Goal: Ask a question

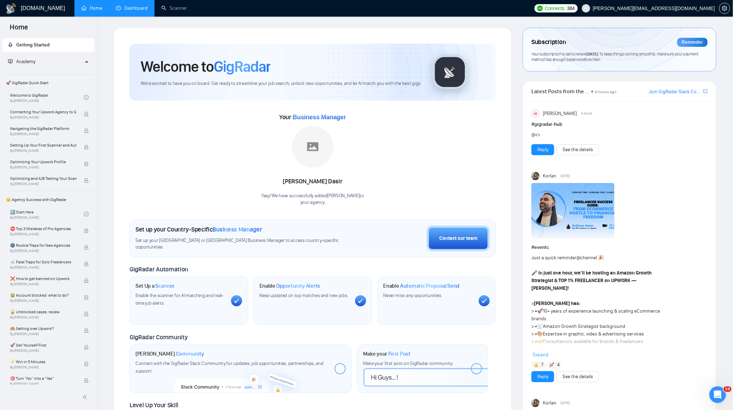
click at [134, 5] on link "Dashboard" at bounding box center [132, 8] width 32 height 6
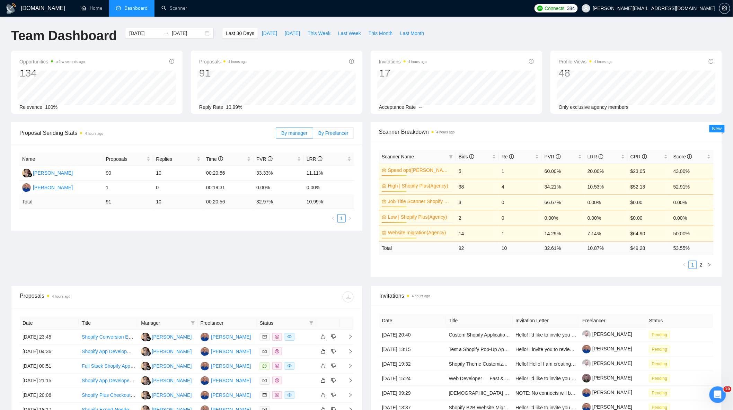
click at [336, 132] on span "By Freelancer" at bounding box center [333, 133] width 30 height 6
click at [313, 135] on input "By Freelancer" at bounding box center [313, 135] width 0 height 0
click at [313, 37] on button "This Week" at bounding box center [319, 33] width 30 height 11
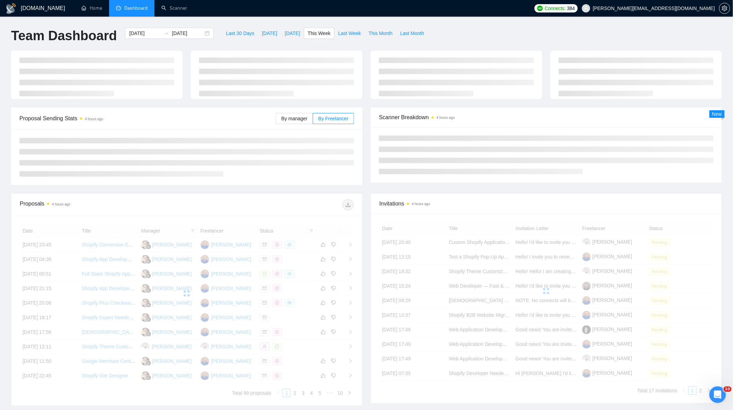
type input "2025-09-22"
type input "2025-09-28"
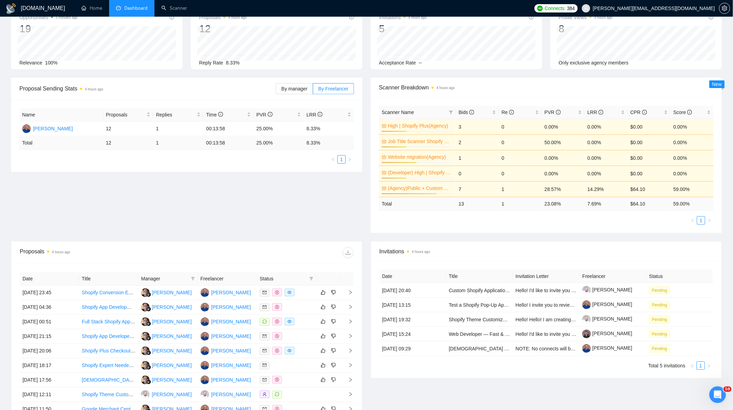
scroll to position [115, 0]
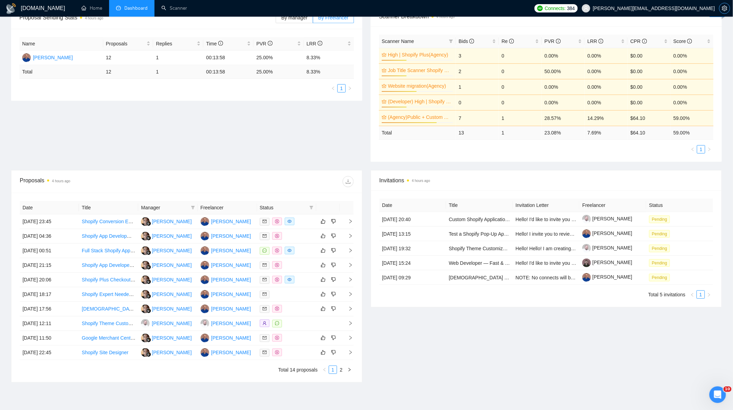
click at [720, 7] on span "setting" at bounding box center [724, 9] width 10 height 6
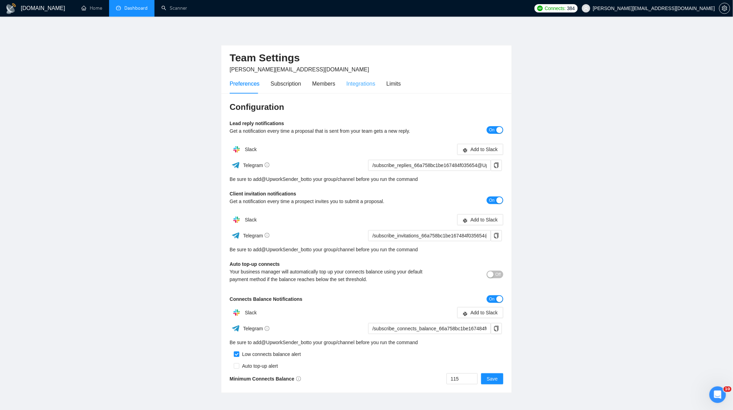
click at [365, 88] on div "Integrations" at bounding box center [360, 84] width 29 height 20
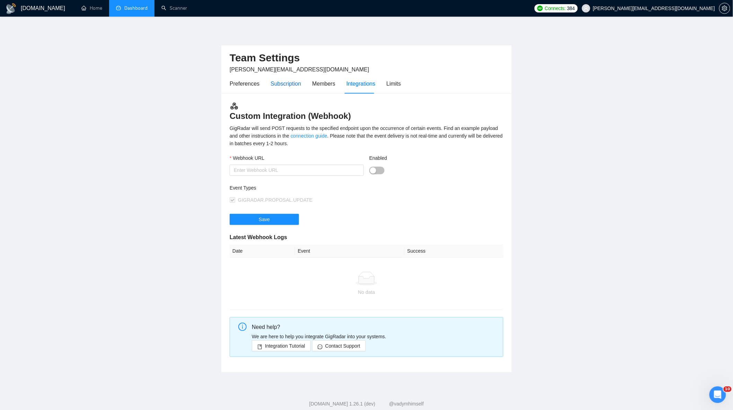
click at [287, 80] on div "Subscription" at bounding box center [286, 83] width 30 height 9
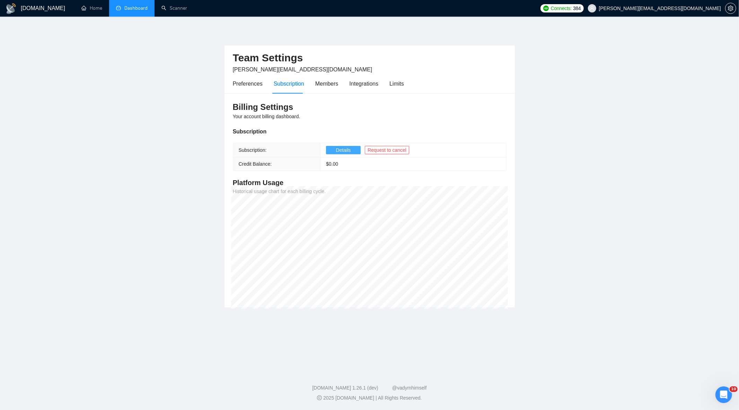
click at [343, 151] on span "Details" at bounding box center [343, 150] width 15 height 8
click at [726, 396] on icon "Open Intercom Messenger" at bounding box center [723, 394] width 8 height 9
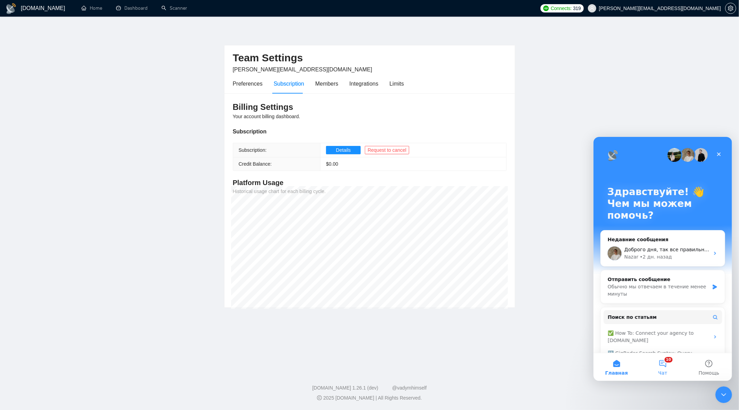
click at [663, 364] on button "10 Чат" at bounding box center [662, 367] width 46 height 28
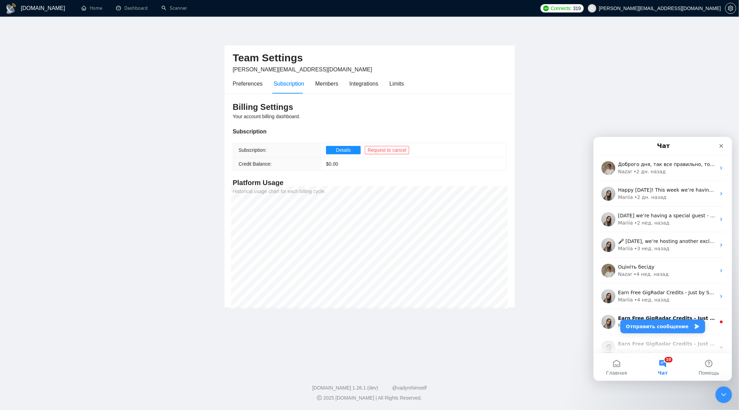
click at [681, 174] on div "Nazar • 2 дн. назад" at bounding box center [667, 171] width 98 height 7
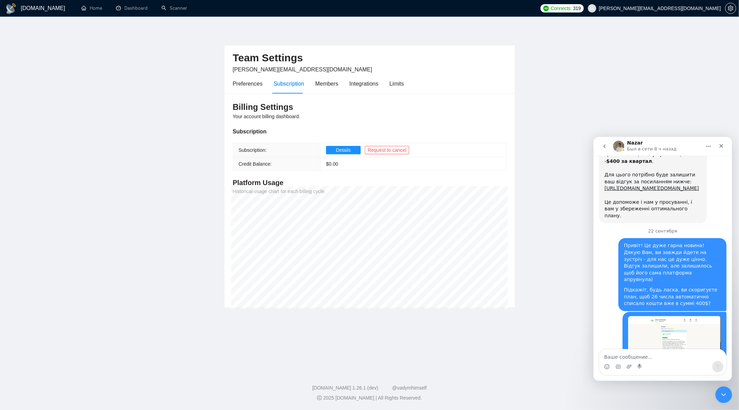
scroll to position [2289, 0]
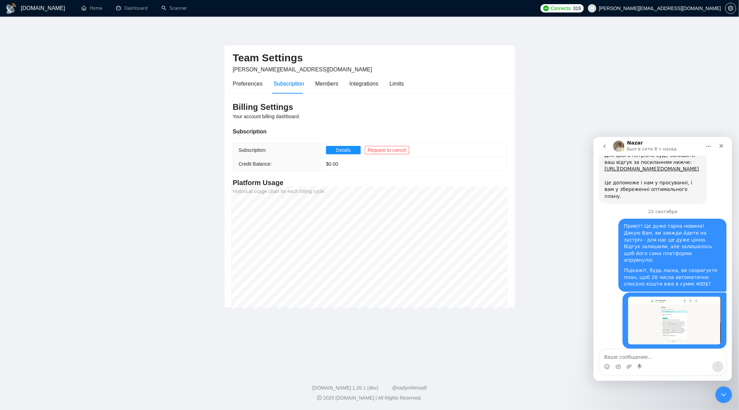
click at [673, 360] on textarea "Ваше сообщение..." at bounding box center [662, 355] width 127 height 12
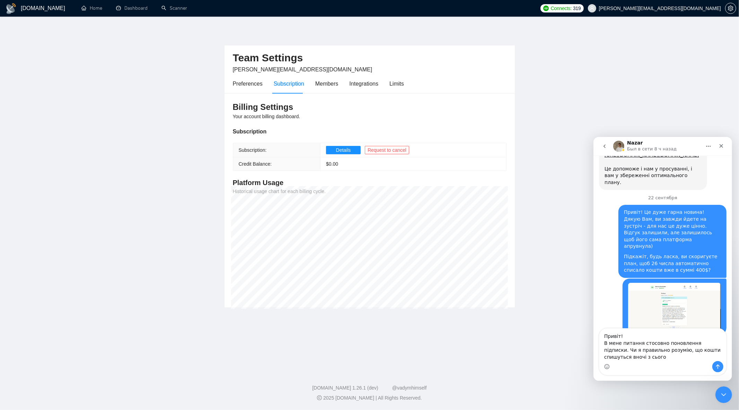
scroll to position [2310, 0]
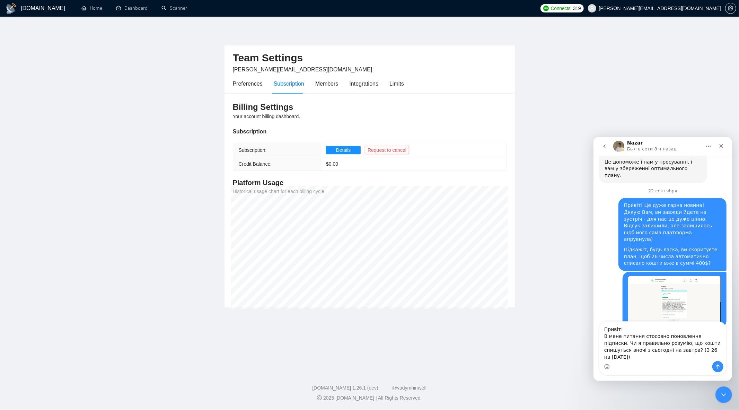
click at [713, 341] on textarea "Привіт! В мене питання стосовно поновлення підписки. Чи я правильно розумію, що…" at bounding box center [662, 340] width 127 height 39
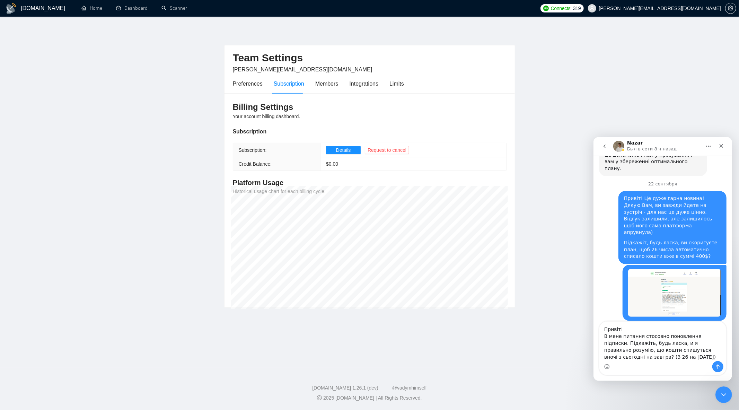
type textarea "Привіт! В мене питання стосовно поновлення підписки. Підкажіть, будь ласка, чи …"
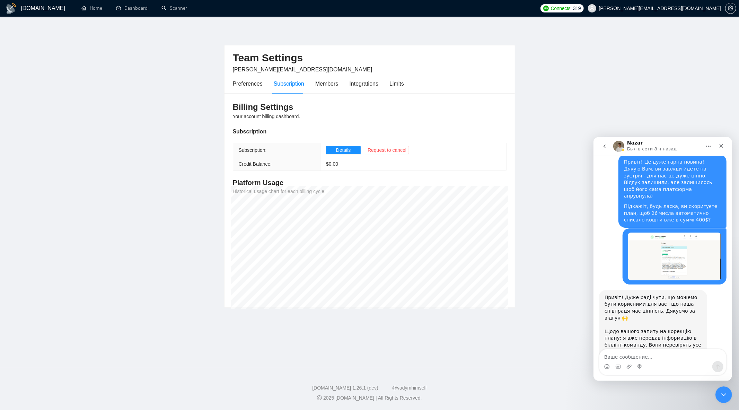
click at [599, 148] on button "go back" at bounding box center [603, 145] width 13 height 13
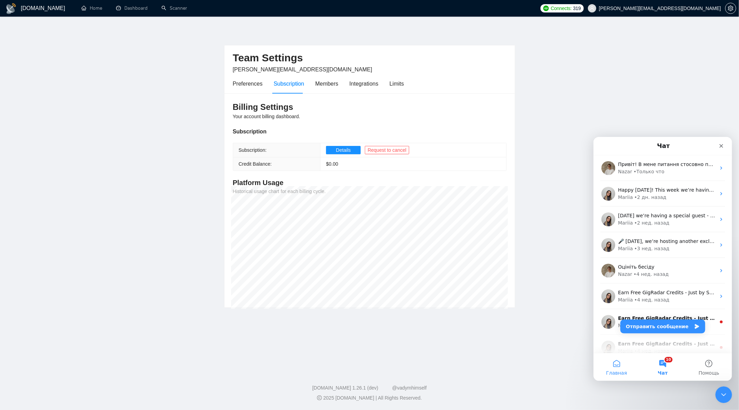
click at [626, 365] on button "Главная" at bounding box center [616, 367] width 46 height 28
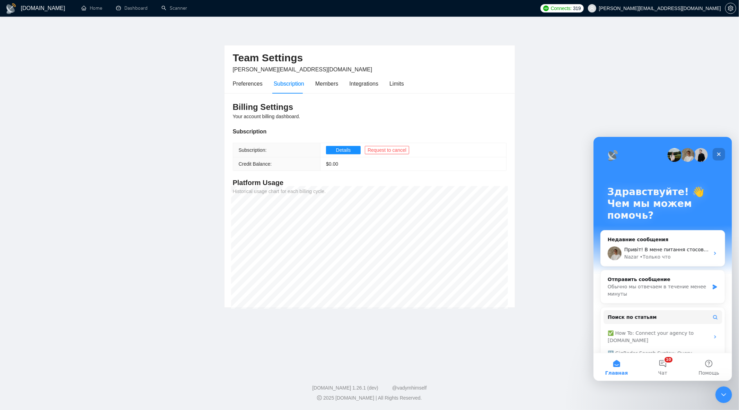
click at [721, 156] on div "Закрыть" at bounding box center [718, 154] width 12 height 12
